Goal: Information Seeking & Learning: Learn about a topic

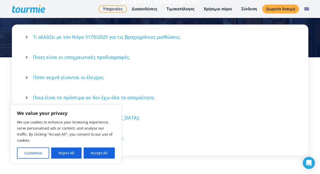
scroll to position [718, 0]
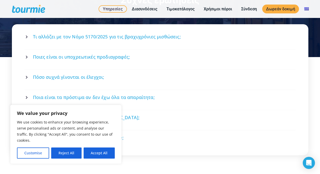
click at [125, 54] on span "Ποιες είναι οι υποχρεωτικές προδιαγραφές;" at bounding box center [81, 57] width 97 height 6
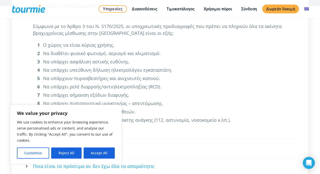
scroll to position [769, 0]
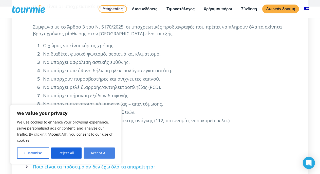
click at [97, 153] on button "Accept All" at bounding box center [99, 153] width 31 height 11
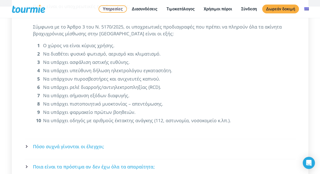
checkbox input "true"
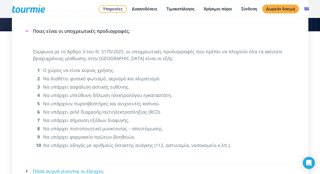
scroll to position [743, 0]
click at [178, 10] on link "Τιμοκατάλογος" at bounding box center [181, 9] width 36 height 6
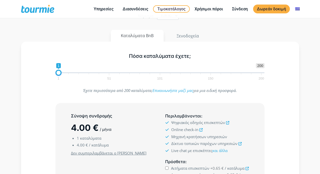
scroll to position [51, 0]
click at [141, 34] on button "Καταλύματα BnB" at bounding box center [137, 36] width 53 height 12
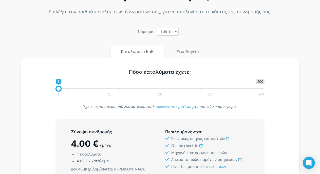
scroll to position [0, 0]
